Goal: Use online tool/utility: Utilize a website feature to perform a specific function

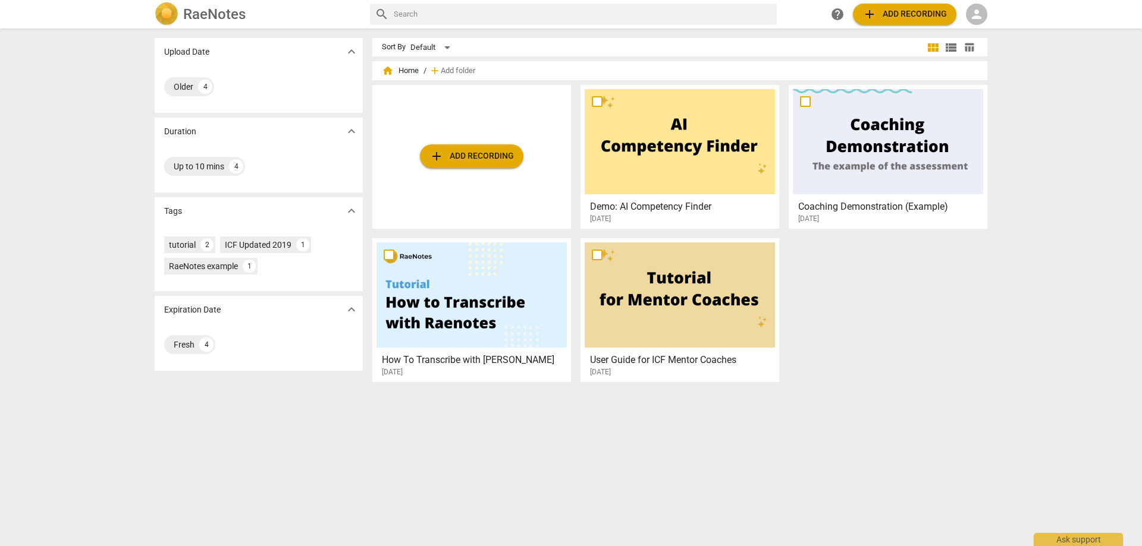
click at [455, 153] on span "add Add recording" at bounding box center [471, 156] width 84 height 14
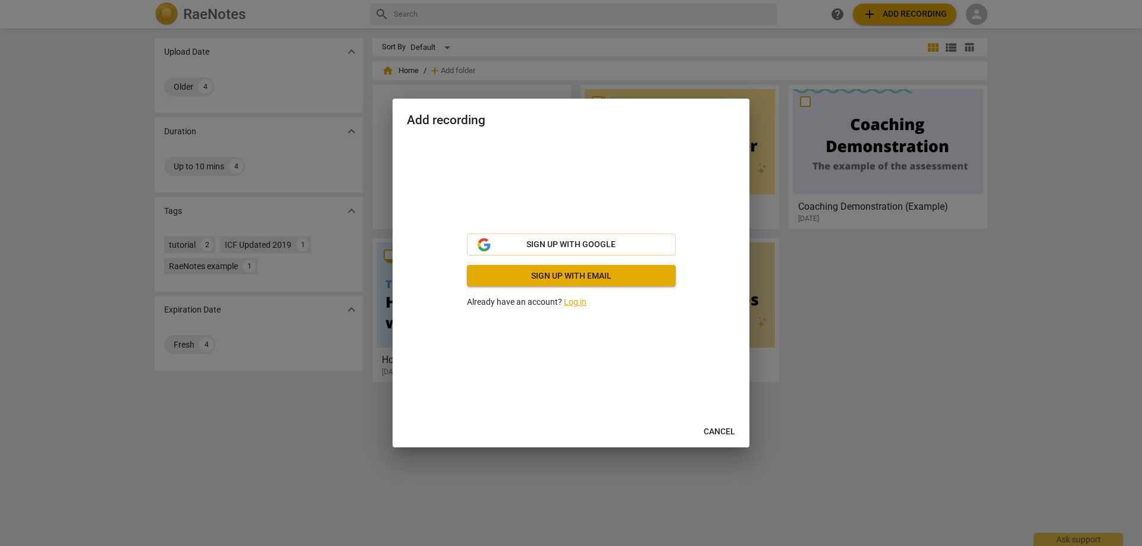
click at [574, 300] on link "Log in" at bounding box center [575, 302] width 23 height 10
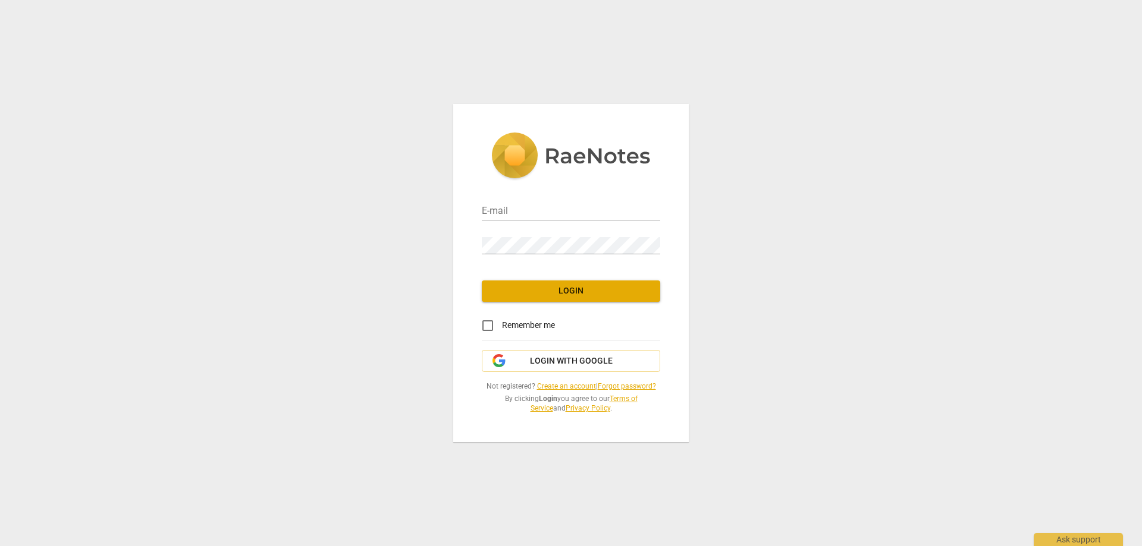
drag, startPoint x: 481, startPoint y: 191, endPoint x: 484, endPoint y: 200, distance: 10.0
click at [482, 196] on div "E-mail Password Login Remember me Login with Google Not registered? Create an a…" at bounding box center [570, 273] width 235 height 338
click at [500, 210] on input "email" at bounding box center [571, 211] width 178 height 17
type input "vpelan@integratedfocus.com"
click at [572, 291] on span "Login" at bounding box center [570, 291] width 159 height 12
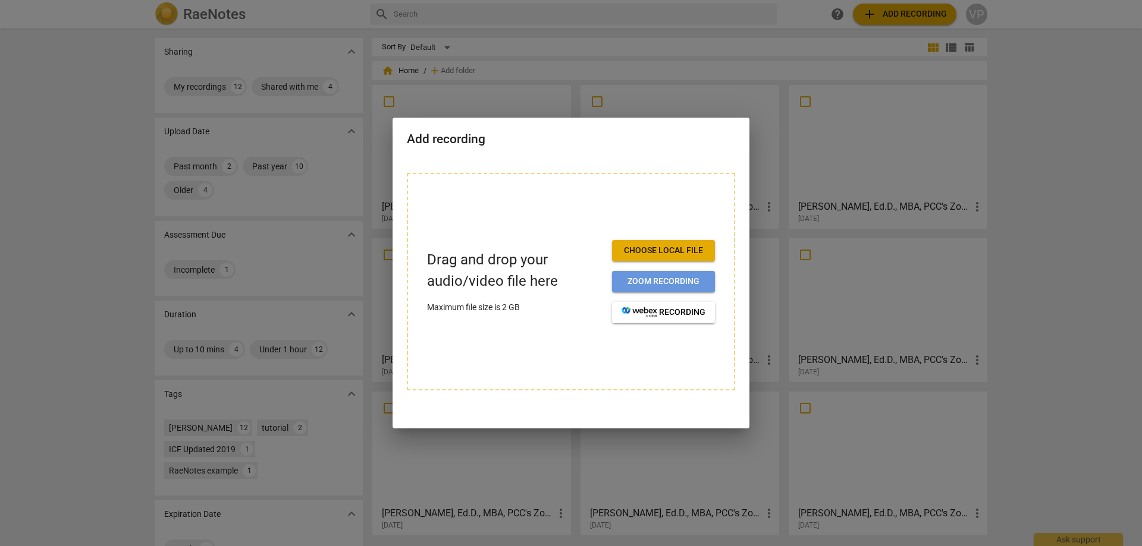
click at [647, 271] on button "Zoom recording" at bounding box center [663, 281] width 103 height 21
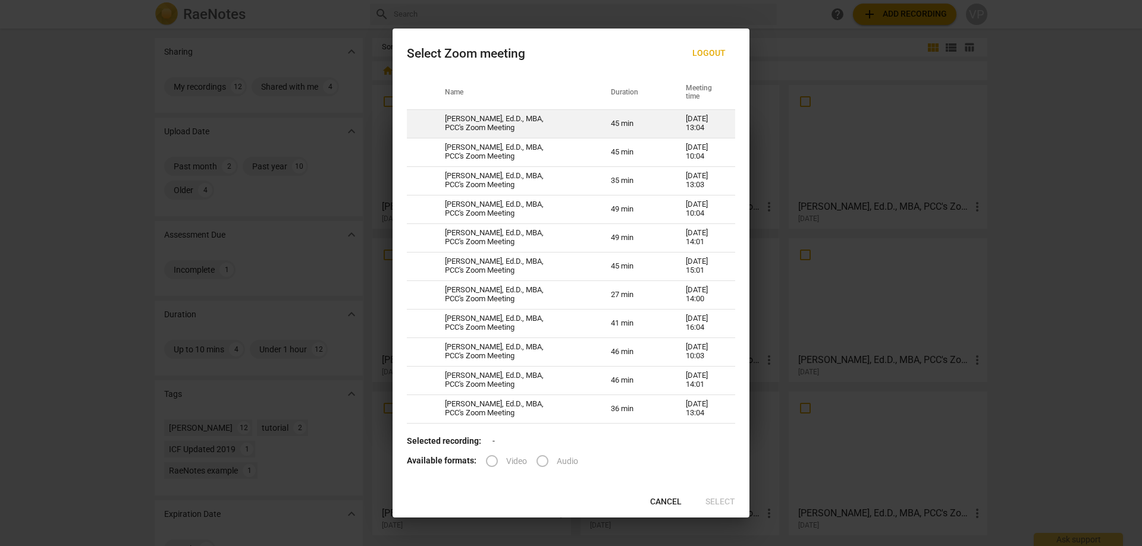
click at [469, 121] on td "[PERSON_NAME], Ed.D., MBA, PCC's Zoom Meeting" at bounding box center [514, 123] width 166 height 29
radio input "true"
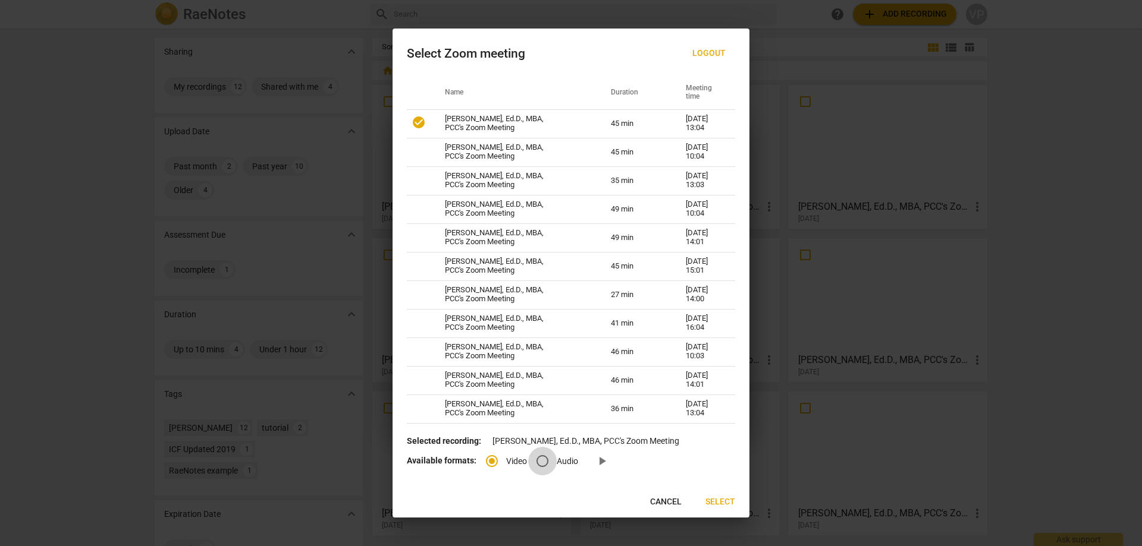
click at [544, 463] on input "Audio" at bounding box center [542, 461] width 29 height 29
radio input "true"
click at [728, 500] on span "Select" at bounding box center [720, 503] width 30 height 12
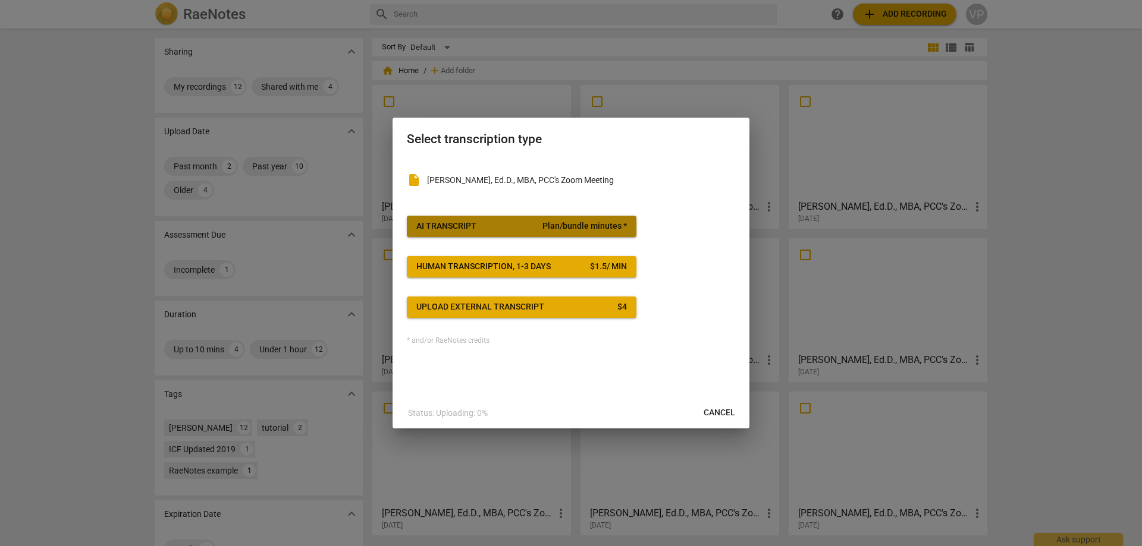
click at [444, 221] on div "AI Transcript" at bounding box center [446, 227] width 60 height 12
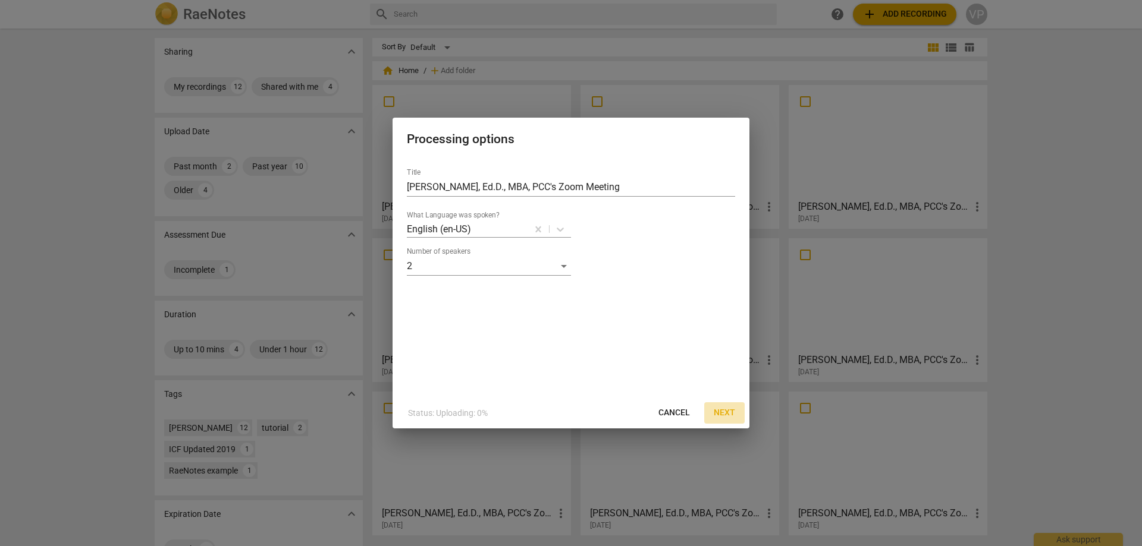
click at [729, 412] on span "Next" at bounding box center [724, 413] width 21 height 12
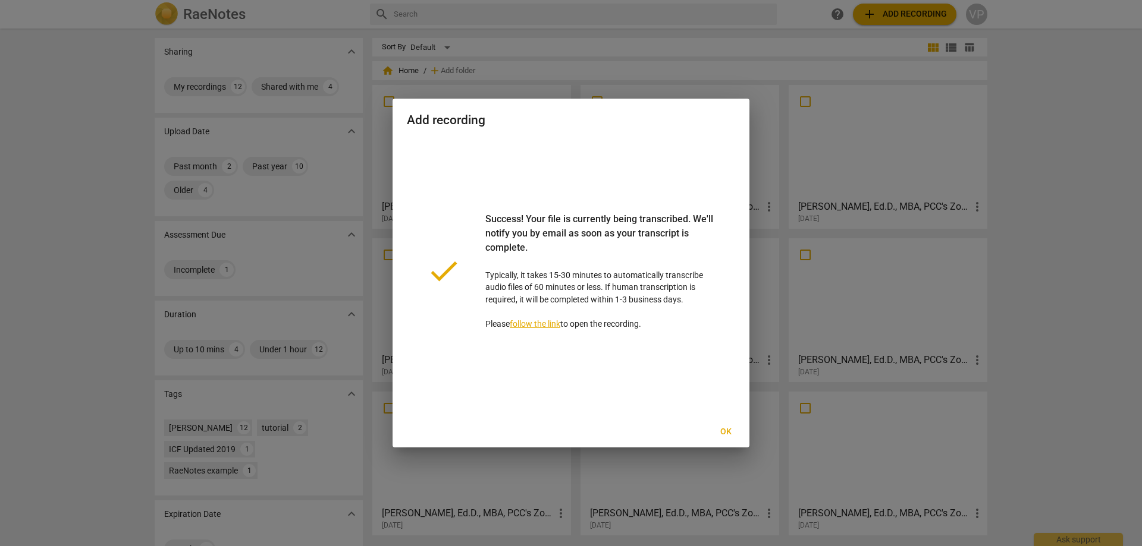
click at [51, 456] on div at bounding box center [571, 273] width 1142 height 546
